Goal: Entertainment & Leisure: Consume media (video, audio)

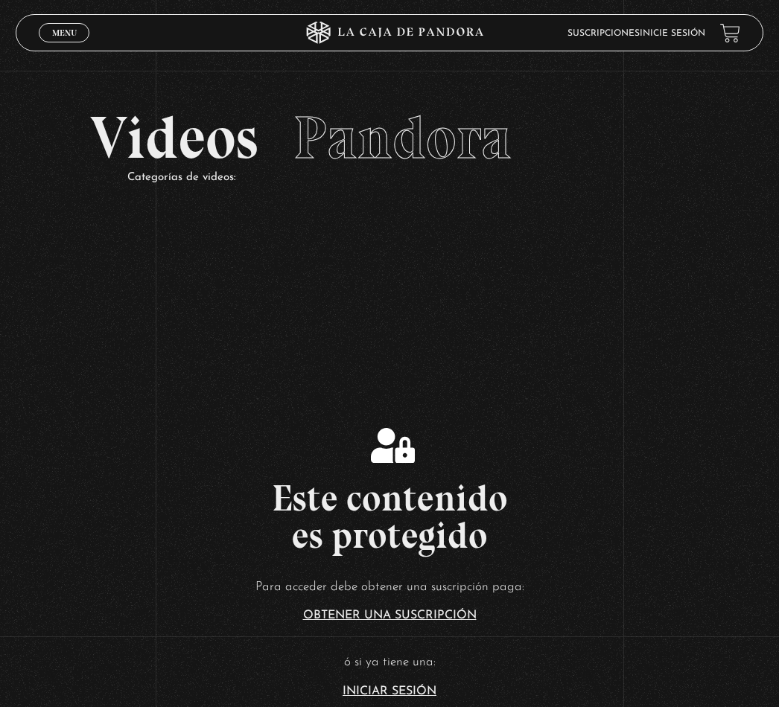
click at [62, 40] on link "Menu Cerrar" at bounding box center [64, 32] width 51 height 19
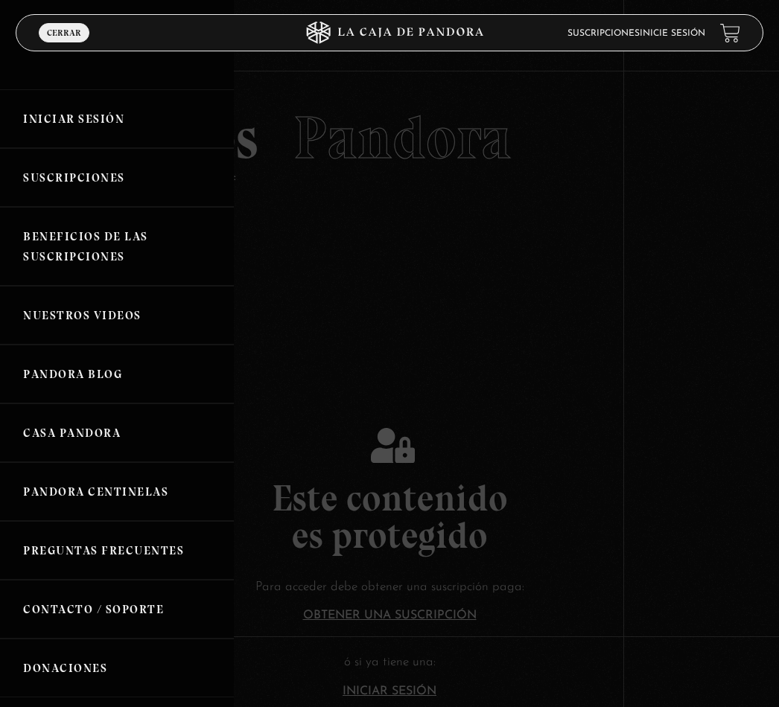
click at [100, 122] on link "Iniciar Sesión" at bounding box center [117, 118] width 234 height 59
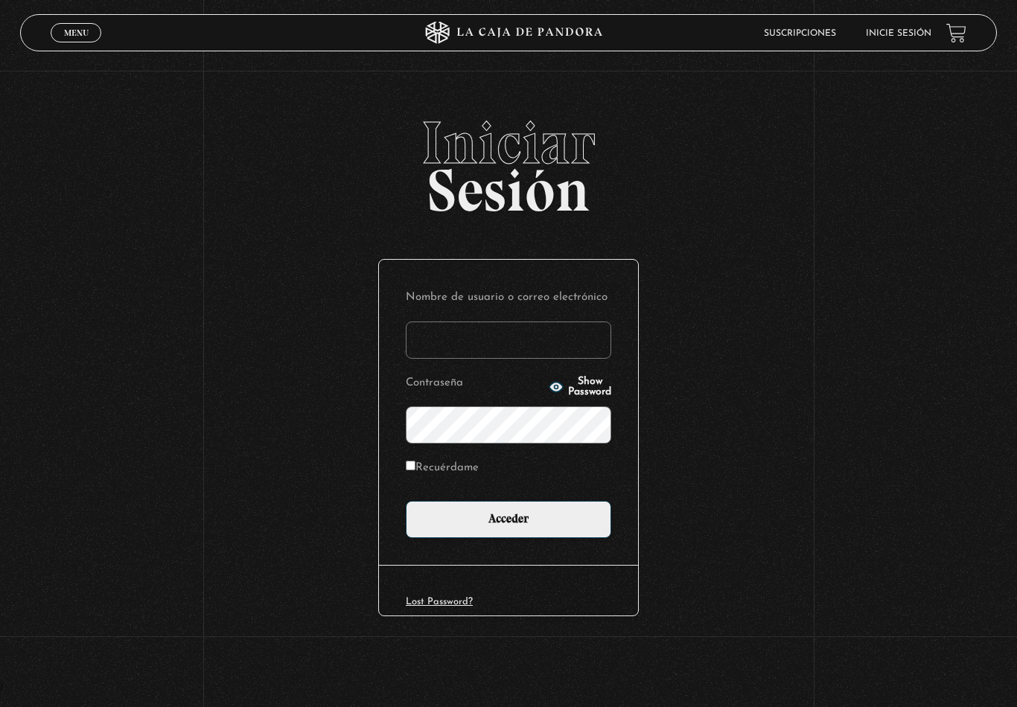
type input "[EMAIL_ADDRESS][DOMAIN_NAME]"
click at [508, 522] on input "Acceder" at bounding box center [508, 519] width 205 height 37
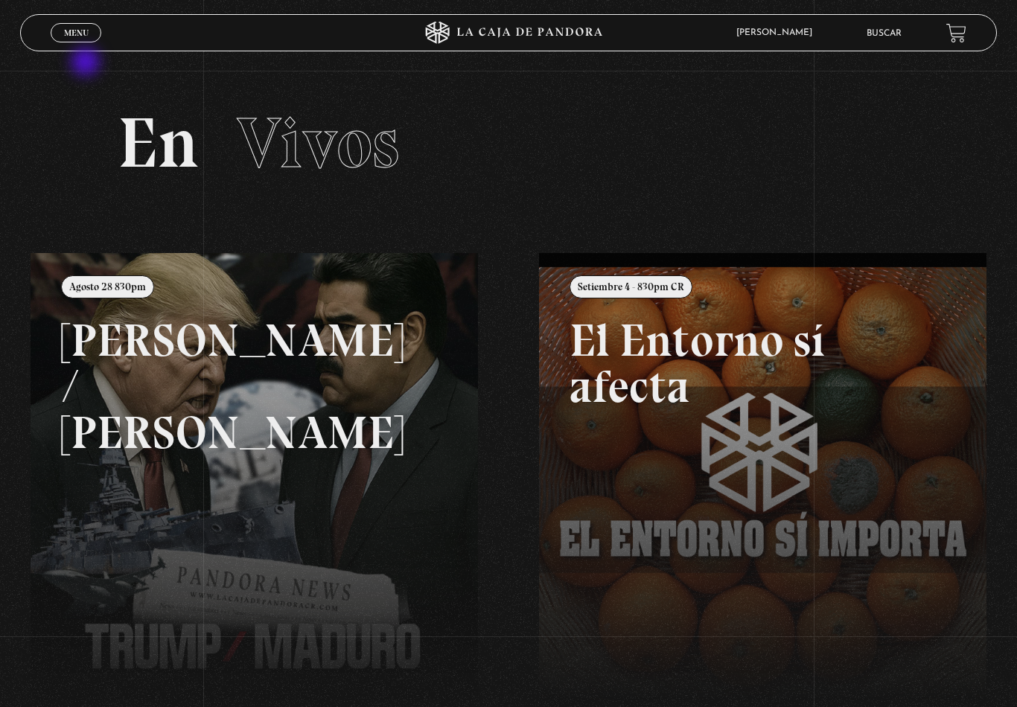
click at [59, 33] on link "Menu Cerrar" at bounding box center [76, 32] width 51 height 19
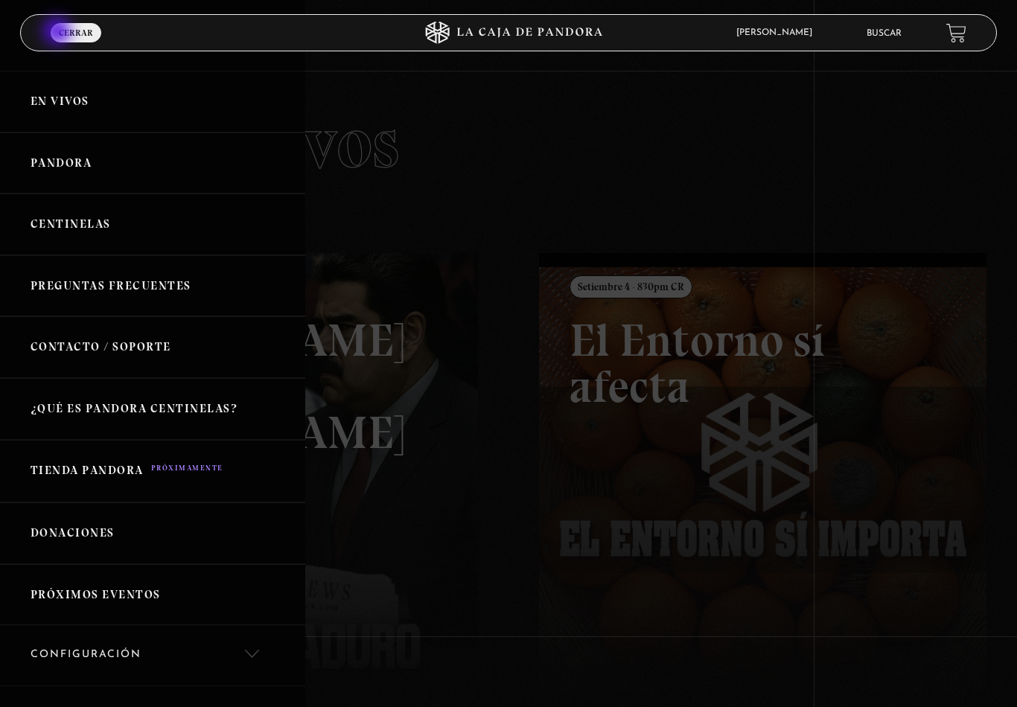
click at [95, 100] on link "En vivos" at bounding box center [152, 102] width 305 height 62
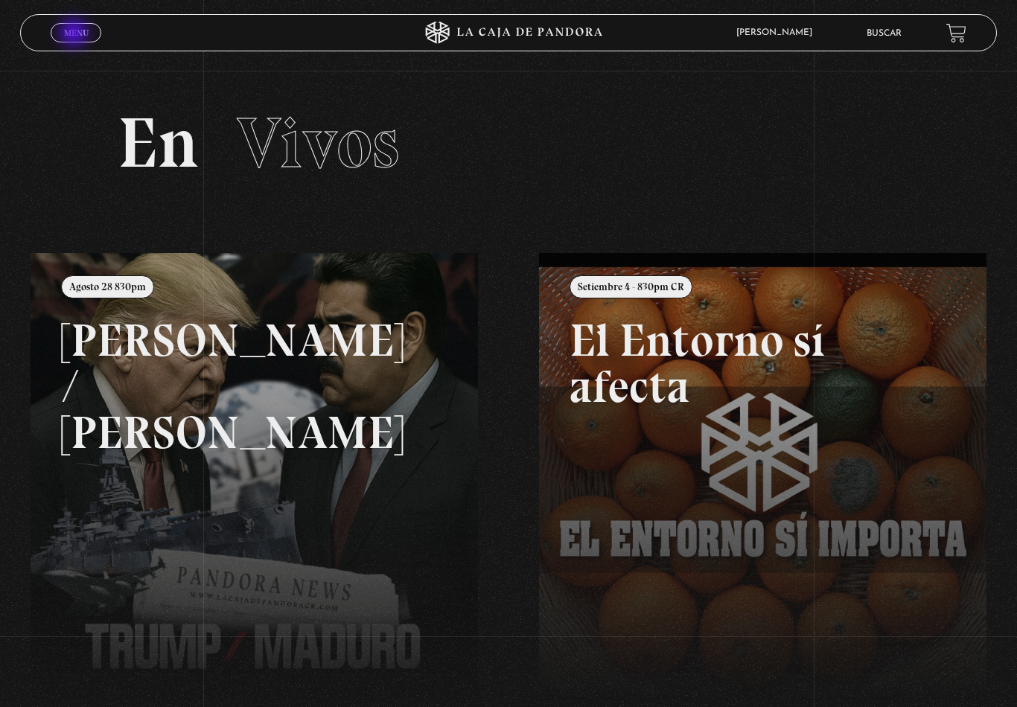
click at [75, 34] on span "Menu" at bounding box center [76, 32] width 25 height 9
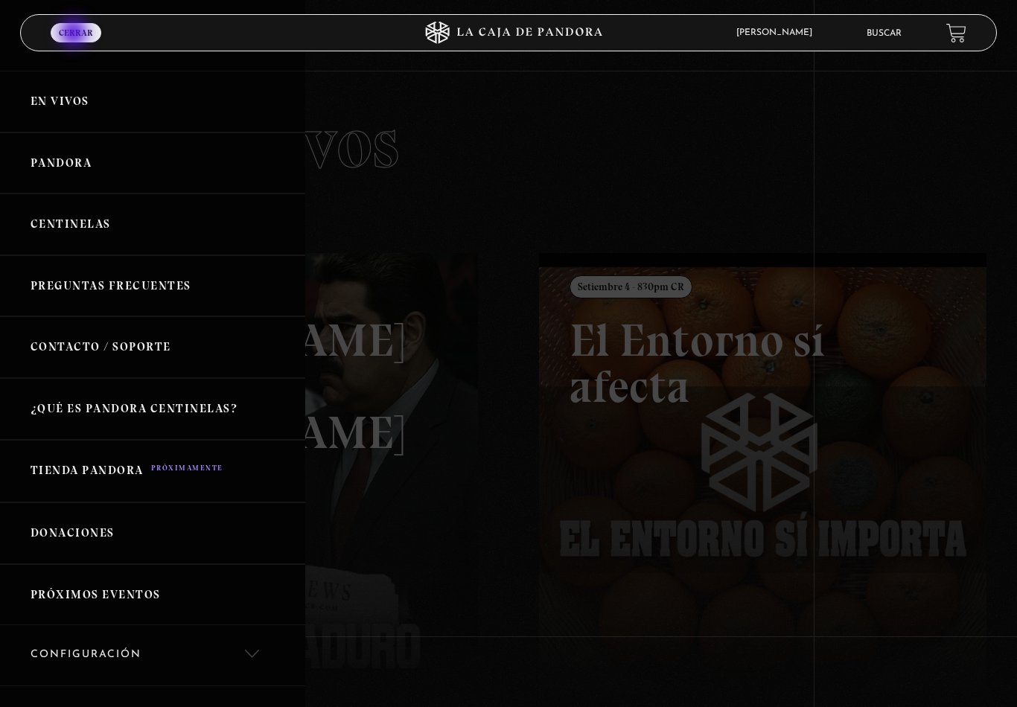
click at [70, 159] on link "Pandora" at bounding box center [152, 164] width 305 height 62
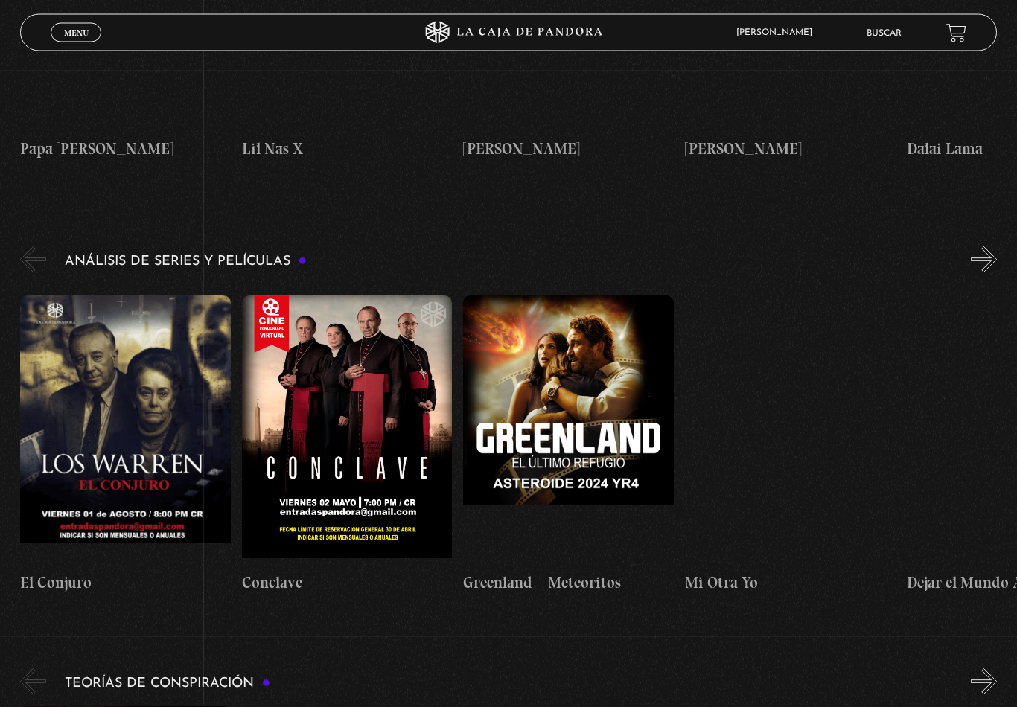
scroll to position [2648, 0]
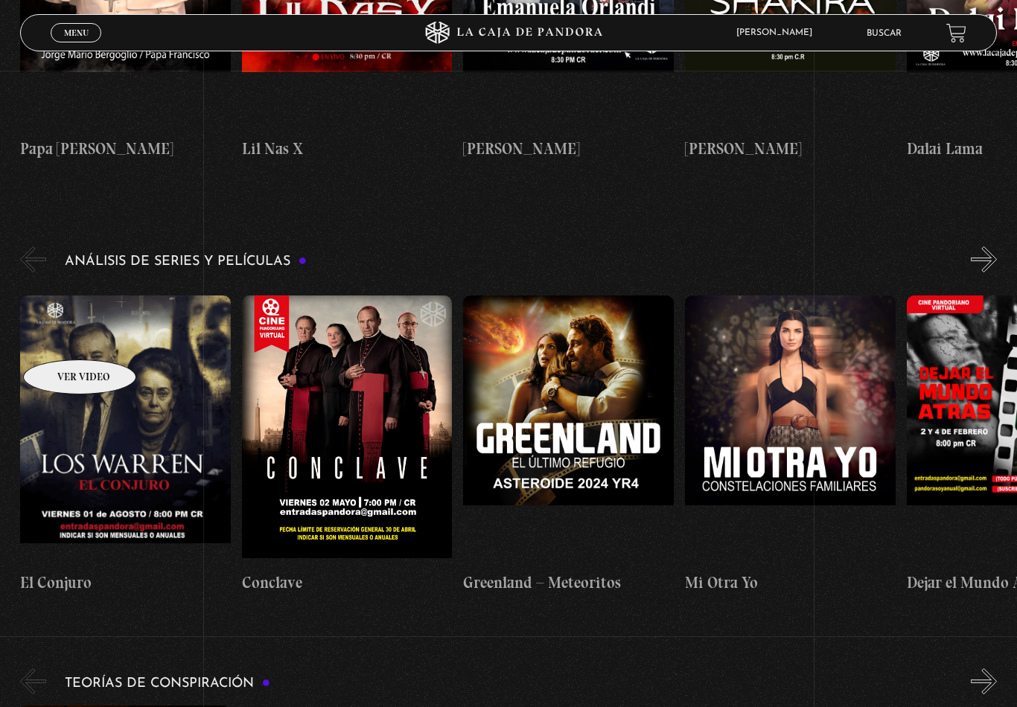
click at [79, 365] on figure at bounding box center [125, 430] width 211 height 268
